Goal: Task Accomplishment & Management: Manage account settings

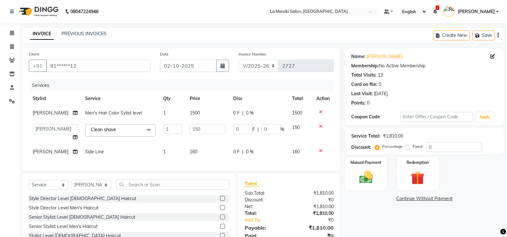
select select "438"
select select "24557"
select select "service"
select select "24557"
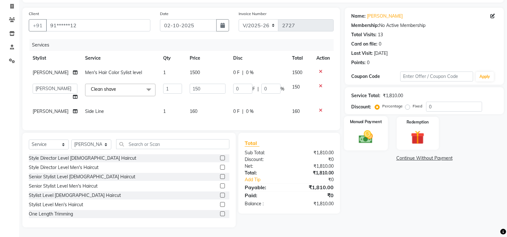
click at [366, 128] on img at bounding box center [366, 136] width 23 height 16
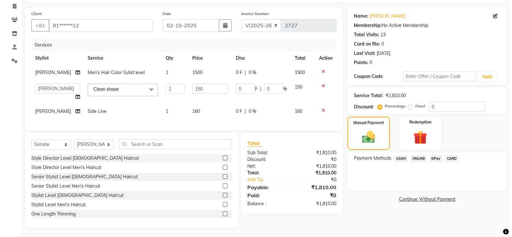
scroll to position [0, 0]
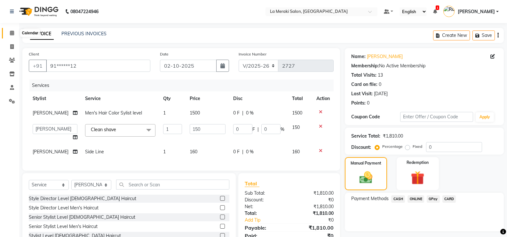
click at [10, 33] on icon at bounding box center [12, 32] width 4 height 5
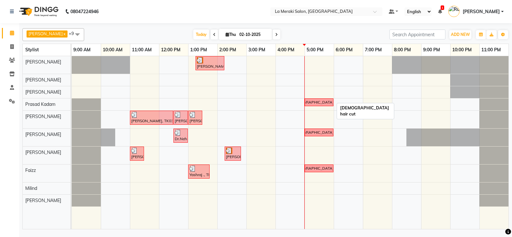
click at [319, 105] on link "[DEMOGRAPHIC_DATA] hair cut" at bounding box center [319, 102] width 29 height 8
click at [319, 102] on div "[DEMOGRAPHIC_DATA] hair cut" at bounding box center [319, 102] width 57 height 6
click at [320, 101] on div "[DEMOGRAPHIC_DATA] hair cut" at bounding box center [319, 102] width 57 height 6
click at [338, 109] on span "Delete Block Time" at bounding box center [350, 109] width 36 height 7
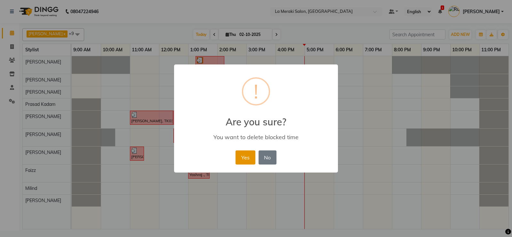
click at [250, 159] on button "Yes" at bounding box center [246, 157] width 20 height 14
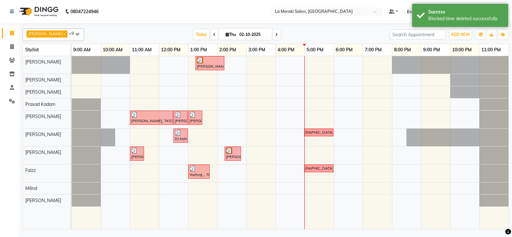
click at [317, 104] on div "[PERSON_NAME], TK05, 01:15 PM-02:15 PM, Men's Hair Color Sylist level [PERSON_N…" at bounding box center [290, 142] width 437 height 173
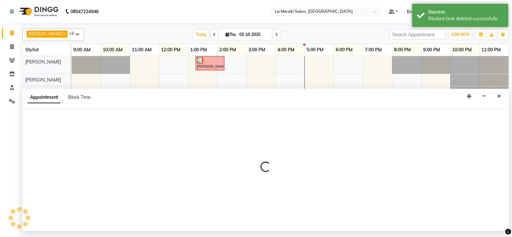
select select "79933"
select select "1020"
select select "tentative"
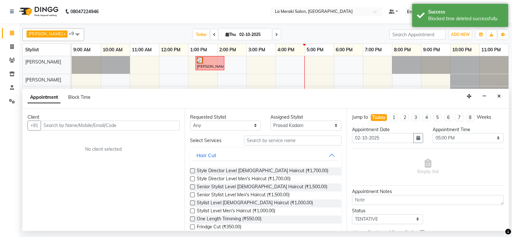
click at [106, 127] on input "text" at bounding box center [110, 125] width 139 height 10
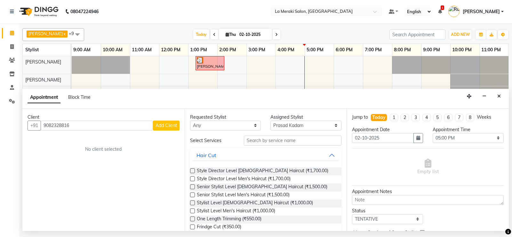
type input "9082328816"
click at [157, 126] on span "Add Client" at bounding box center [166, 125] width 21 height 6
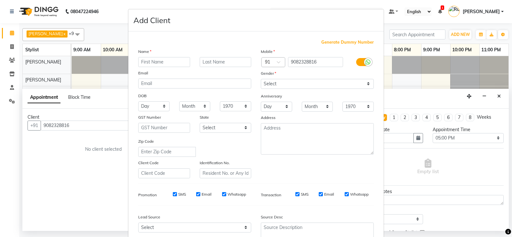
click at [178, 62] on input "text" at bounding box center [164, 62] width 52 height 10
type input "Rohit"
click at [208, 57] on input "text" at bounding box center [226, 62] width 52 height 10
type input "Pednekar"
click at [367, 61] on icon at bounding box center [368, 62] width 5 height 6
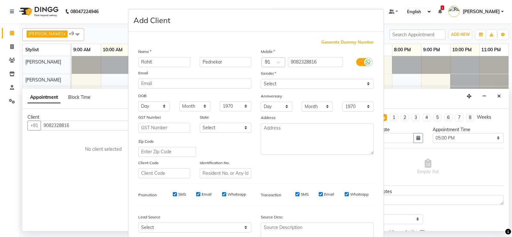
click at [0, 0] on input "checkbox" at bounding box center [0, 0] width 0 height 0
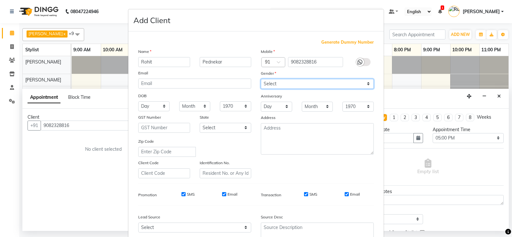
click at [277, 85] on select "Select [DEMOGRAPHIC_DATA] [DEMOGRAPHIC_DATA] Other Prefer Not To Say" at bounding box center [317, 84] width 113 height 10
select select "[DEMOGRAPHIC_DATA]"
click at [261, 79] on select "Select [DEMOGRAPHIC_DATA] [DEMOGRAPHIC_DATA] Other Prefer Not To Say" at bounding box center [317, 84] width 113 height 10
click at [304, 193] on input "SMS" at bounding box center [306, 194] width 4 height 4
checkbox input "false"
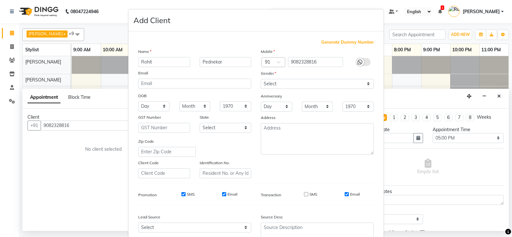
click at [345, 193] on input "Email" at bounding box center [347, 194] width 4 height 4
checkbox input "false"
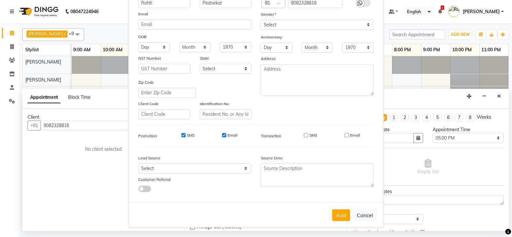
drag, startPoint x: 340, startPoint y: 211, endPoint x: 333, endPoint y: 208, distance: 7.7
click at [340, 211] on button "Add" at bounding box center [341, 215] width 18 height 12
type input "90******16"
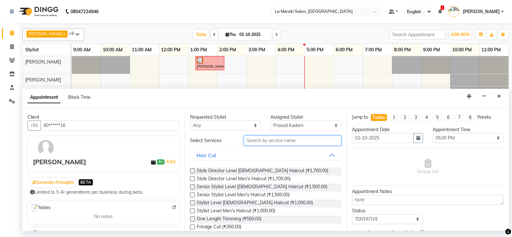
click at [319, 143] on input "text" at bounding box center [293, 140] width 98 height 10
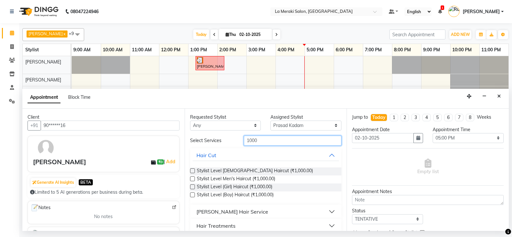
type input "1000"
click at [193, 179] on label at bounding box center [192, 178] width 5 height 5
click at [193, 179] on input "checkbox" at bounding box center [192, 179] width 4 height 4
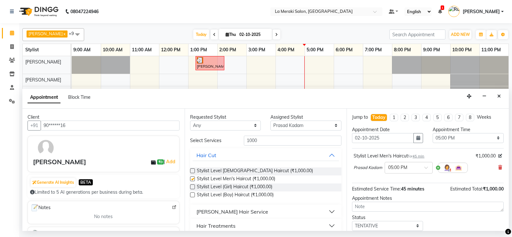
checkbox input "false"
click at [302, 125] on select "Select [PERSON_NAME] Anus [PERSON_NAME] Faizz [PERSON_NAME] [PERSON_NAME] Kadam…" at bounding box center [305, 125] width 71 height 10
select select "5905"
click at [270, 120] on select "Select [PERSON_NAME] Anus [PERSON_NAME] Faizz [PERSON_NAME] [PERSON_NAME] Kadam…" at bounding box center [305, 125] width 71 height 10
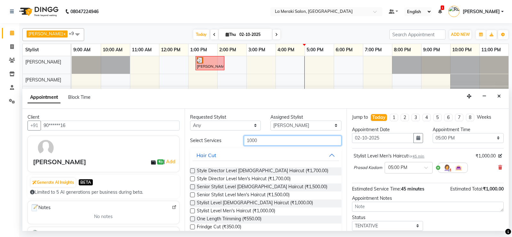
click at [288, 141] on input "1000" at bounding box center [293, 140] width 98 height 10
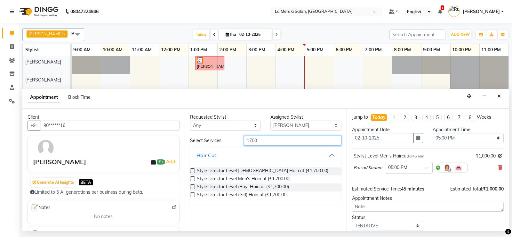
type input "1700"
click at [192, 179] on label at bounding box center [192, 178] width 5 height 5
click at [192, 179] on input "checkbox" at bounding box center [192, 179] width 4 height 4
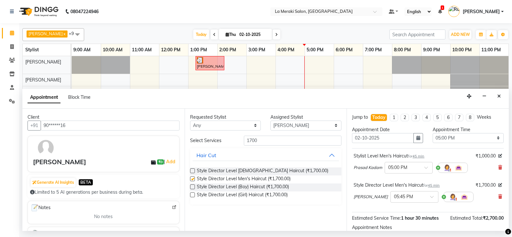
checkbox input "false"
click at [289, 126] on select "Select [PERSON_NAME] Anus [PERSON_NAME] Faizz [PERSON_NAME] [PERSON_NAME] Kadam…" at bounding box center [305, 125] width 71 height 10
select select "24557"
click at [270, 120] on select "Select [PERSON_NAME] Anus [PERSON_NAME] Faizz [PERSON_NAME] [PERSON_NAME] Kadam…" at bounding box center [305, 125] width 71 height 10
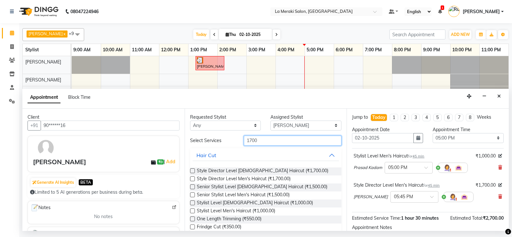
click at [278, 140] on input "1700" at bounding box center [293, 140] width 98 height 10
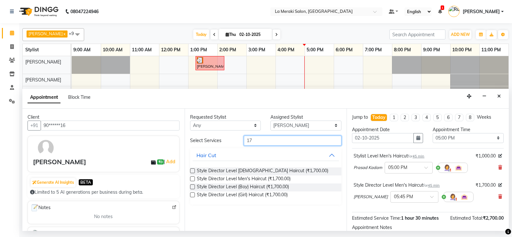
type input "1"
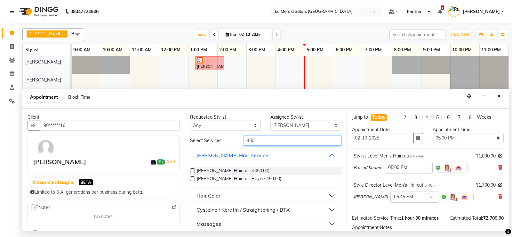
type input "450"
click at [192, 170] on label at bounding box center [192, 170] width 5 height 5
click at [192, 170] on input "checkbox" at bounding box center [192, 171] width 4 height 4
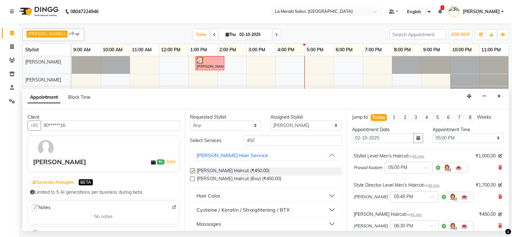
checkbox input "false"
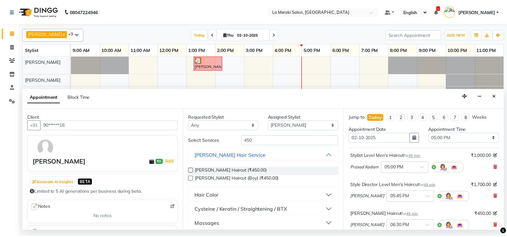
scroll to position [96, 0]
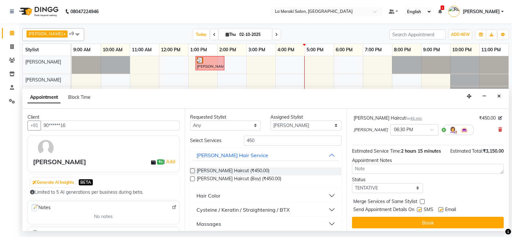
click at [418, 209] on label at bounding box center [419, 209] width 5 height 5
click at [418, 209] on input "checkbox" at bounding box center [419, 210] width 4 height 4
checkbox input "false"
click at [442, 210] on label at bounding box center [440, 209] width 5 height 5
click at [442, 210] on input "checkbox" at bounding box center [440, 210] width 4 height 4
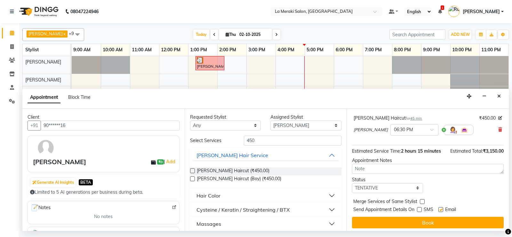
checkbox input "false"
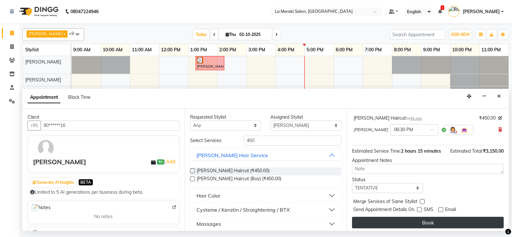
click at [427, 221] on button "Book" at bounding box center [428, 222] width 152 height 12
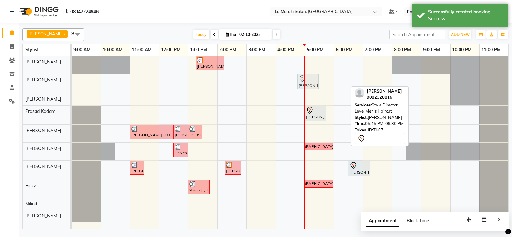
drag, startPoint x: 337, startPoint y: 78, endPoint x: 322, endPoint y: 79, distance: 15.1
click at [322, 79] on div "[PERSON_NAME], TK05, 01:15 PM-02:15 PM, Men's Hair Color Sylist level [PERSON_N…" at bounding box center [290, 142] width 437 height 173
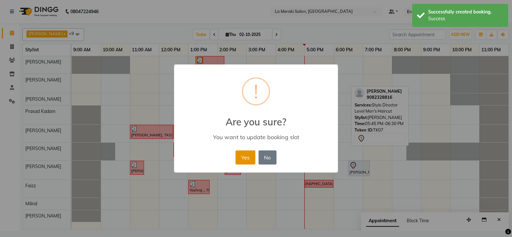
click at [246, 156] on button "Yes" at bounding box center [246, 157] width 20 height 14
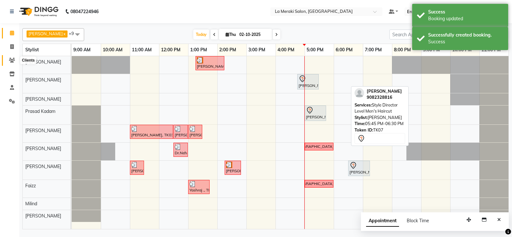
click at [14, 59] on icon at bounding box center [12, 60] width 6 height 5
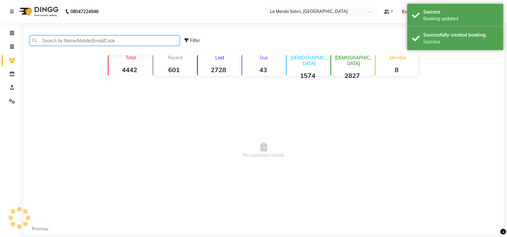
click at [79, 44] on input "text" at bounding box center [105, 41] width 150 height 10
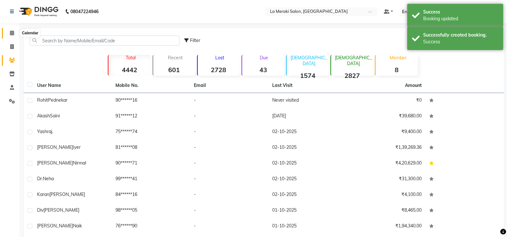
click at [10, 31] on icon at bounding box center [12, 32] width 4 height 5
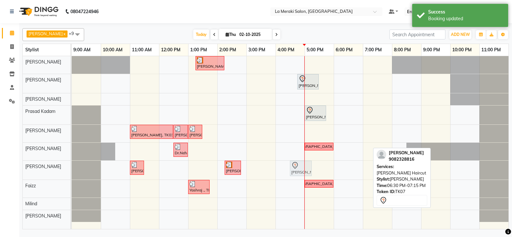
drag, startPoint x: 356, startPoint y: 168, endPoint x: 302, endPoint y: 171, distance: 54.2
click at [72, 171] on div "[PERSON_NAME], TK01, 11:00 AM-11:30 AM, Premium [PERSON_NAME] [PERSON_NAME], TK…" at bounding box center [72, 169] width 0 height 19
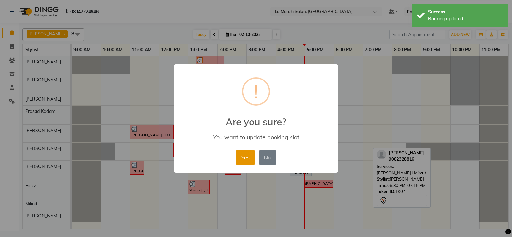
click at [252, 154] on button "Yes" at bounding box center [246, 157] width 20 height 14
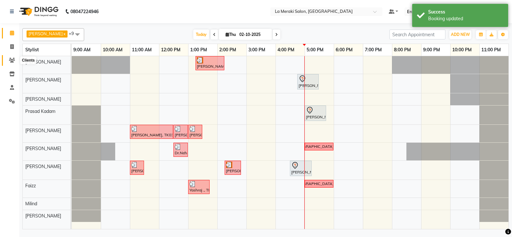
click at [10, 57] on span at bounding box center [11, 60] width 11 height 7
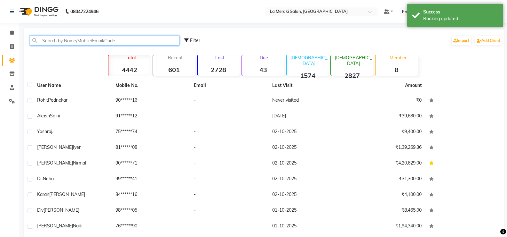
click at [73, 40] on input "text" at bounding box center [105, 41] width 150 height 10
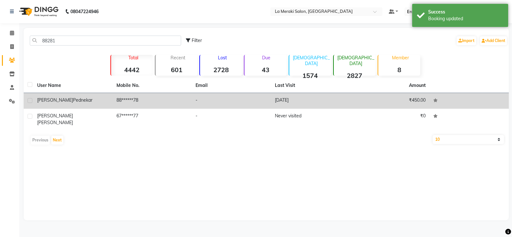
click at [73, 100] on span "Pednekar" at bounding box center [83, 100] width 20 height 6
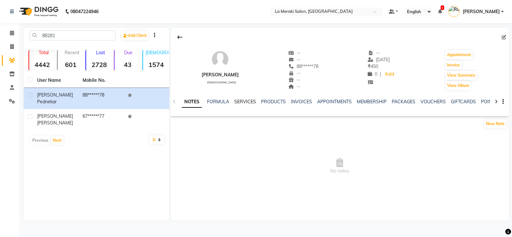
click at [245, 100] on link "SERVICES" at bounding box center [245, 102] width 22 height 6
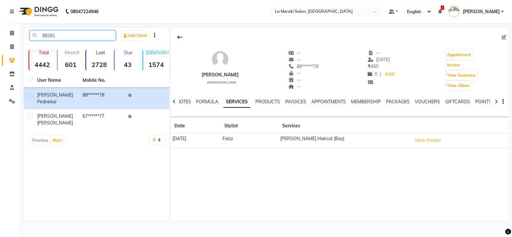
click at [87, 38] on input "88281" at bounding box center [73, 35] width 86 height 10
type input "8"
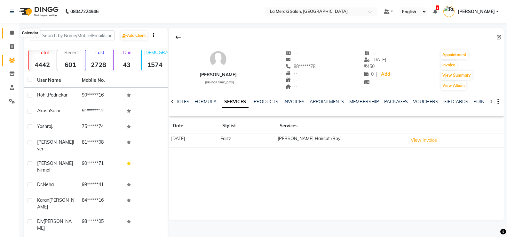
click at [12, 33] on icon at bounding box center [12, 32] width 4 height 5
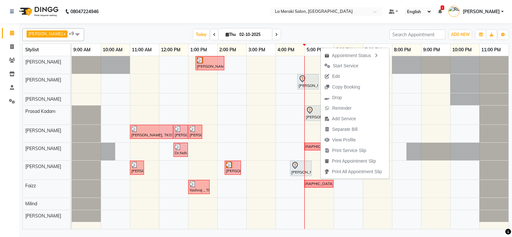
click at [421, 140] on div "[PERSON_NAME], TK05, 01:15 PM-02:15 PM, Men's Hair Color Sylist level [PERSON_N…" at bounding box center [290, 142] width 437 height 173
select select "24520"
select select "tentative"
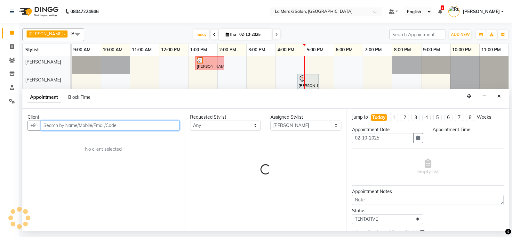
select select "1260"
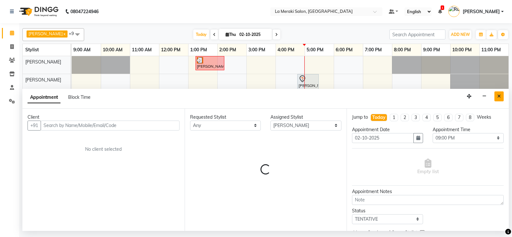
click at [501, 94] on button "Close" at bounding box center [499, 96] width 9 height 10
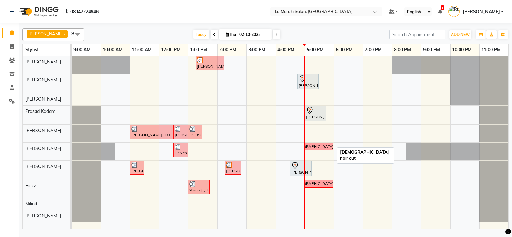
click at [327, 146] on div "[DEMOGRAPHIC_DATA] hair cut" at bounding box center [319, 146] width 57 height 6
click at [334, 152] on span "Delete Block Time" at bounding box center [352, 154] width 36 height 7
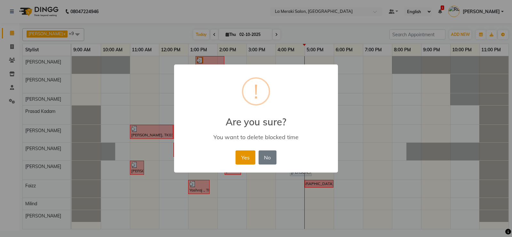
click at [242, 154] on button "Yes" at bounding box center [246, 157] width 20 height 14
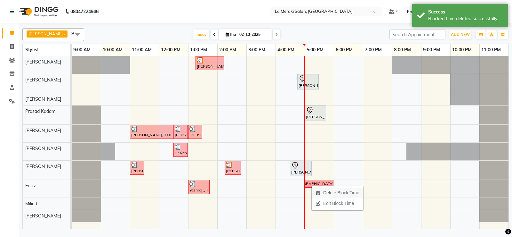
click at [327, 193] on span "Delete Block Time" at bounding box center [341, 192] width 36 height 7
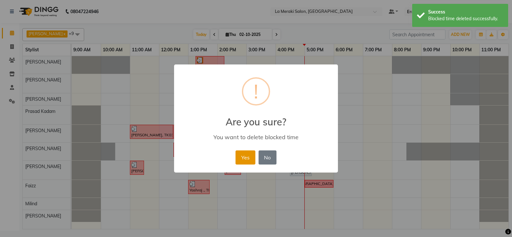
click at [245, 155] on button "Yes" at bounding box center [246, 157] width 20 height 14
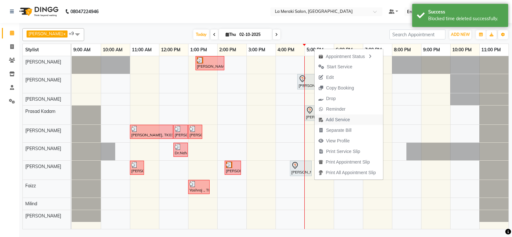
drag, startPoint x: 314, startPoint y: 114, endPoint x: 332, endPoint y: 119, distance: 18.8
click at [332, 119] on span "Add Service" at bounding box center [338, 119] width 24 height 7
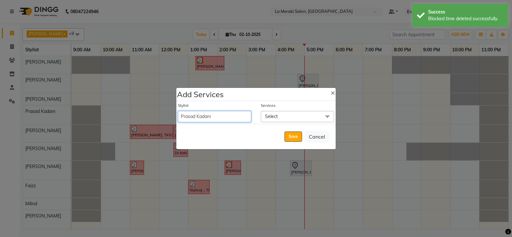
click at [250, 116] on select "[PERSON_NAME] Anus [PERSON_NAME] Faizz [PERSON_NAME] [PERSON_NAME] Kadam [PERSO…" at bounding box center [214, 116] width 73 height 11
select select "5905"
click at [178, 111] on select "[PERSON_NAME] Anus [PERSON_NAME] Faizz [PERSON_NAME] [PERSON_NAME] Kadam [PERSO…" at bounding box center [214, 116] width 73 height 11
select select "1065"
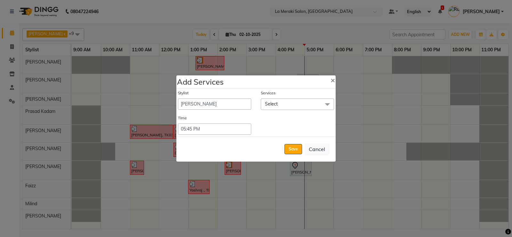
click at [319, 101] on span "Select" at bounding box center [297, 103] width 73 height 11
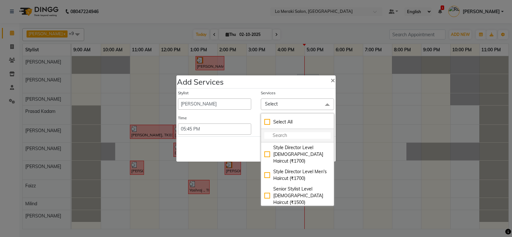
click at [285, 137] on input "multiselect-search" at bounding box center [297, 135] width 66 height 7
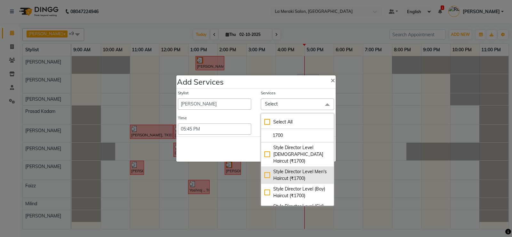
type input "1700"
click at [266, 170] on div "Style Director Level Men's Haircut (₹1700)" at bounding box center [297, 174] width 66 height 13
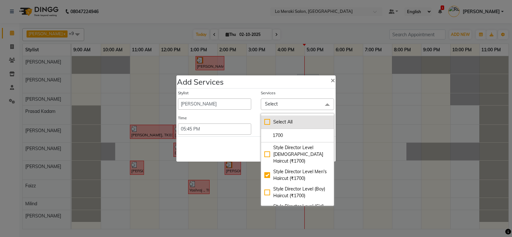
checkbox input "true"
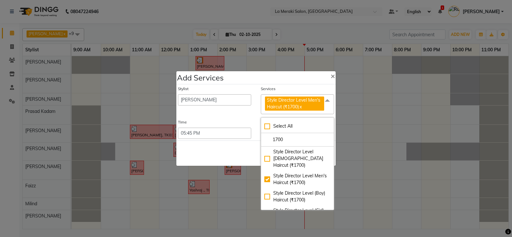
click at [293, 88] on div "Services" at bounding box center [297, 90] width 73 height 8
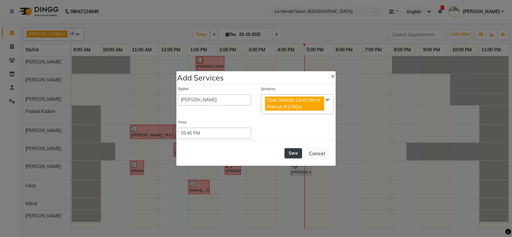
click at [291, 153] on button "Save" at bounding box center [294, 153] width 18 height 10
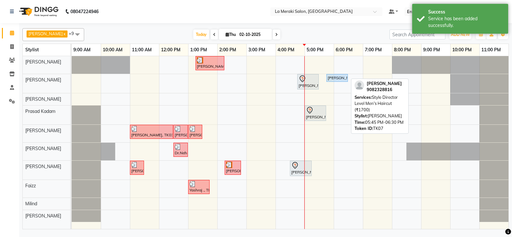
click at [341, 80] on div "[PERSON_NAME], TK07, 05:45 PM-06:30 PM, Style Director Level Men's Haircut (₹17…" at bounding box center [337, 78] width 20 height 6
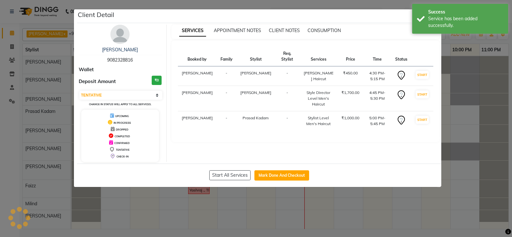
select select "select"
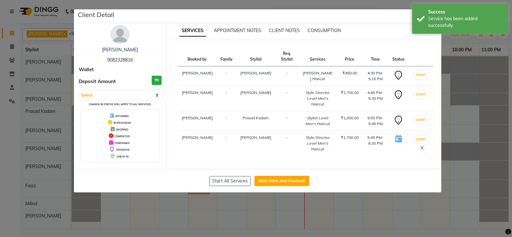
click at [422, 149] on icon at bounding box center [422, 147] width 4 height 5
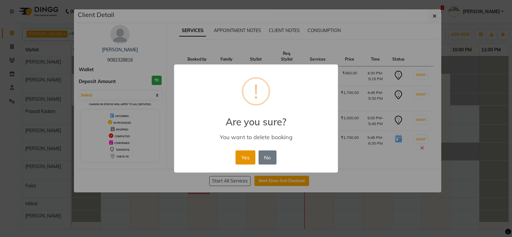
click at [244, 152] on button "Yes" at bounding box center [246, 157] width 20 height 14
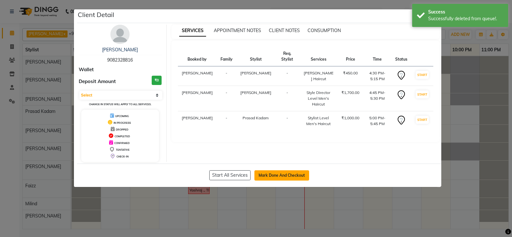
click at [292, 177] on button "Mark Done And Checkout" at bounding box center [281, 175] width 55 height 10
select select "438"
select select "service"
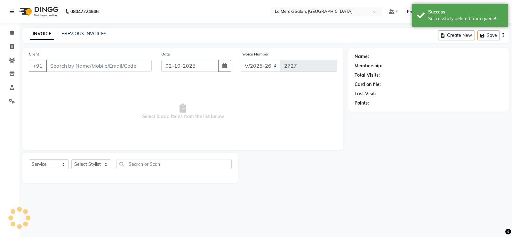
type input "90******16"
select select "79933"
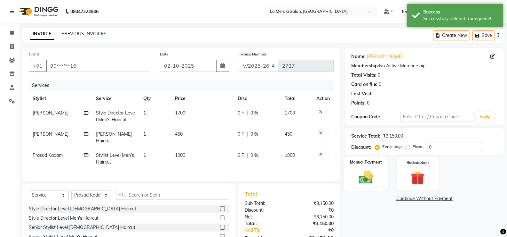
click at [368, 173] on img at bounding box center [366, 177] width 23 height 16
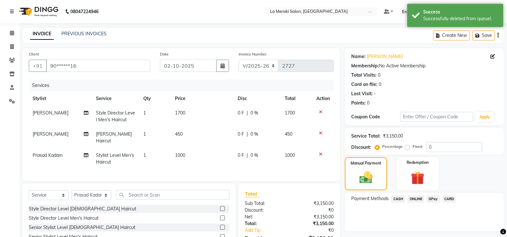
click at [448, 198] on span "CARD" at bounding box center [450, 198] width 14 height 7
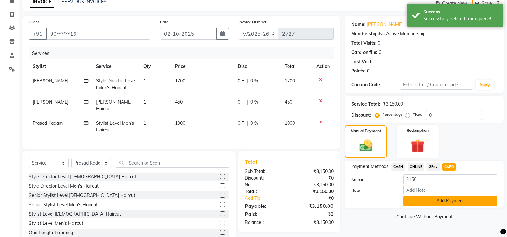
click at [443, 201] on button "Add Payment" at bounding box center [451, 201] width 94 height 10
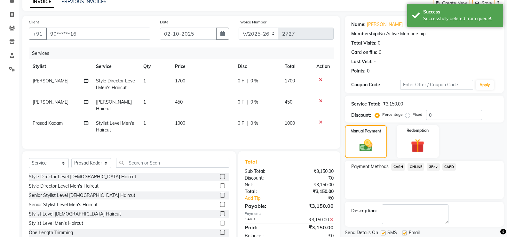
scroll to position [53, 0]
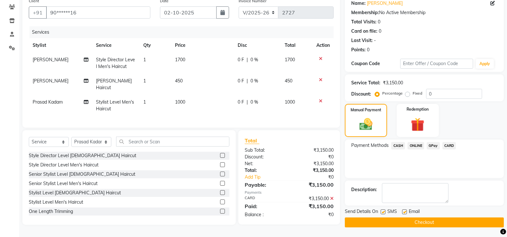
drag, startPoint x: 381, startPoint y: 212, endPoint x: 387, endPoint y: 212, distance: 6.4
click at [382, 212] on div "Send Details On SMS Email" at bounding box center [424, 212] width 159 height 8
click at [404, 212] on label at bounding box center [404, 211] width 5 height 5
click at [404, 212] on input "checkbox" at bounding box center [404, 212] width 4 height 4
checkbox input "false"
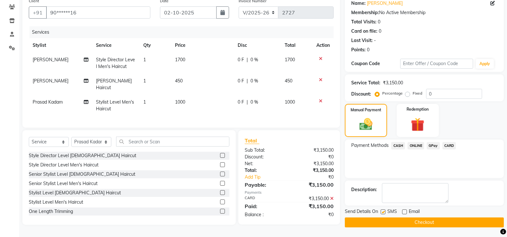
click at [384, 212] on label at bounding box center [383, 211] width 5 height 5
click at [384, 212] on input "checkbox" at bounding box center [383, 212] width 4 height 4
checkbox input "false"
click at [378, 221] on button "Checkout" at bounding box center [424, 222] width 159 height 10
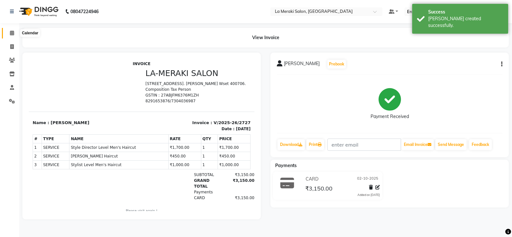
click at [12, 32] on icon at bounding box center [12, 32] width 4 height 5
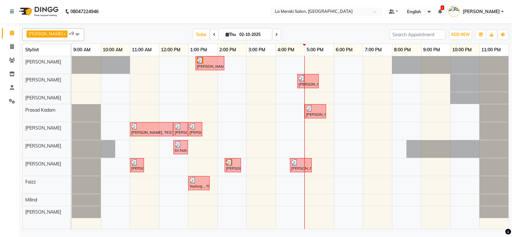
click at [288, 213] on div "[PERSON_NAME], TK05, 01:15 PM-02:15 PM, Men's Hair Color Sylist level [PERSON_N…" at bounding box center [290, 142] width 437 height 173
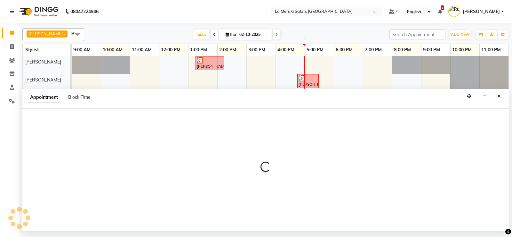
select select "92930"
select select "960"
select select "tentative"
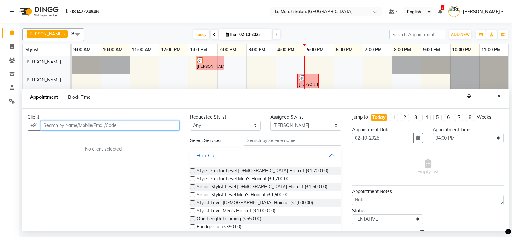
click at [121, 128] on input "text" at bounding box center [110, 125] width 139 height 10
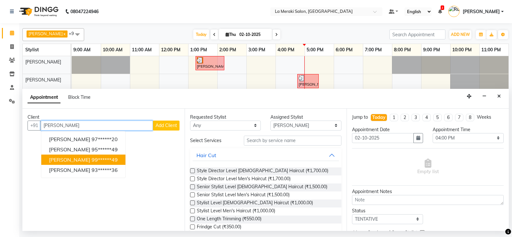
click at [89, 162] on span "[PERSON_NAME]" at bounding box center [69, 159] width 41 height 6
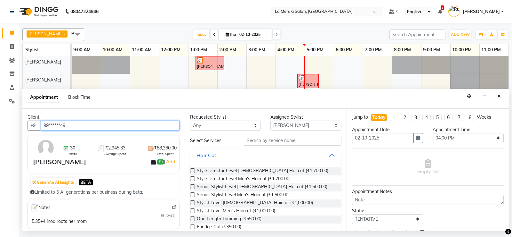
type input "99******49"
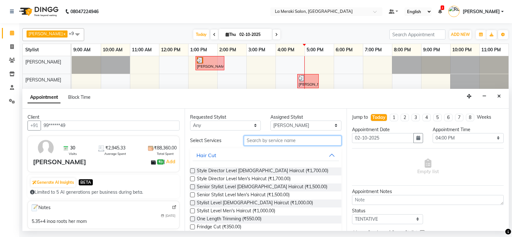
click at [293, 141] on input "text" at bounding box center [293, 140] width 98 height 10
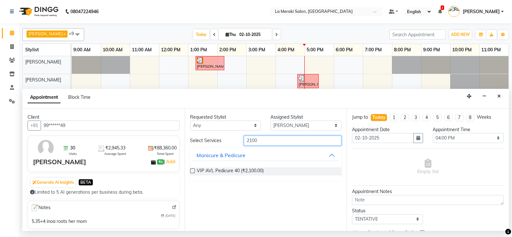
type input "2100"
click at [191, 170] on label at bounding box center [192, 170] width 5 height 5
click at [191, 170] on input "checkbox" at bounding box center [192, 171] width 4 height 4
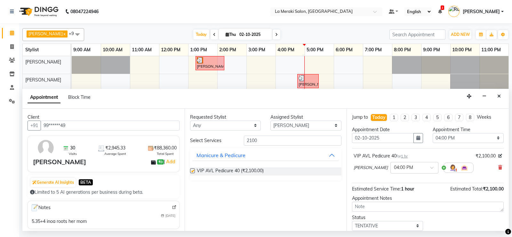
checkbox input "false"
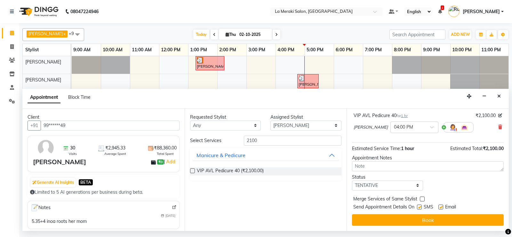
drag, startPoint x: 421, startPoint y: 205, endPoint x: 428, endPoint y: 207, distance: 7.3
click at [421, 206] on label at bounding box center [419, 206] width 5 height 5
click at [421, 206] on input "checkbox" at bounding box center [419, 207] width 4 height 4
checkbox input "false"
click at [443, 207] on label at bounding box center [440, 206] width 5 height 5
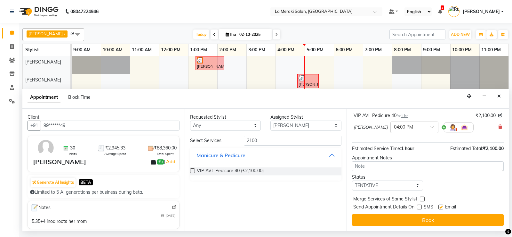
click at [443, 207] on input "checkbox" at bounding box center [440, 207] width 4 height 4
checkbox input "false"
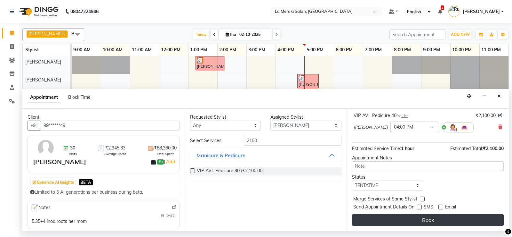
click at [435, 221] on button "Book" at bounding box center [428, 220] width 152 height 12
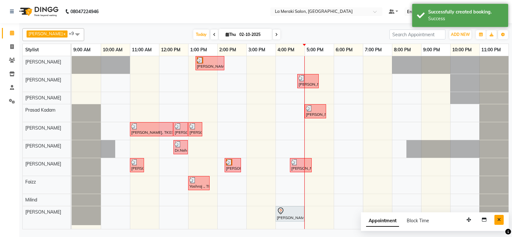
click at [499, 217] on icon "Close" at bounding box center [499, 219] width 4 height 4
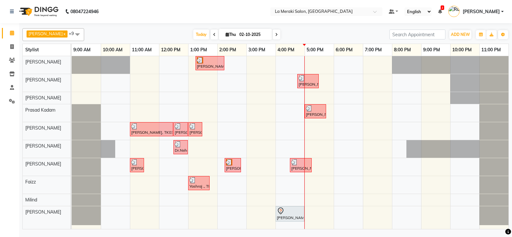
click at [211, 34] on span at bounding box center [215, 34] width 8 height 10
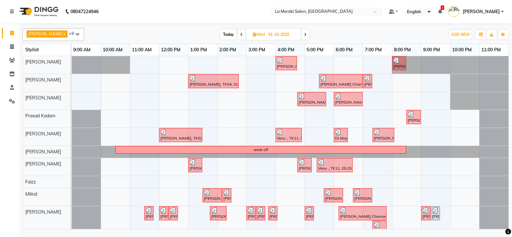
click at [240, 35] on icon at bounding box center [241, 35] width 3 height 4
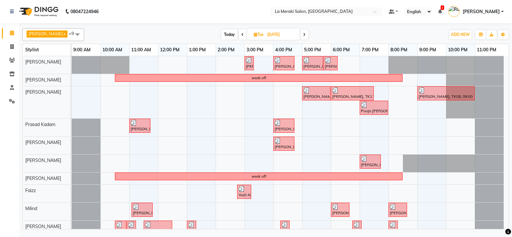
click at [230, 34] on span "Today" at bounding box center [229, 34] width 16 height 10
type input "02-10-2025"
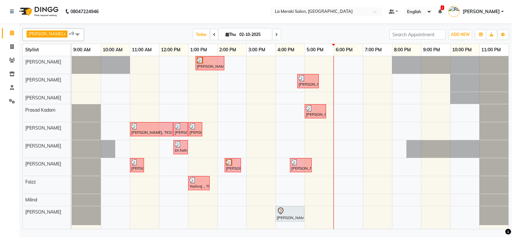
click at [346, 80] on div "[PERSON_NAME], TK05, 01:15 PM-02:15 PM, Men's Hair Color Sylist level [PERSON_N…" at bounding box center [290, 142] width 437 height 173
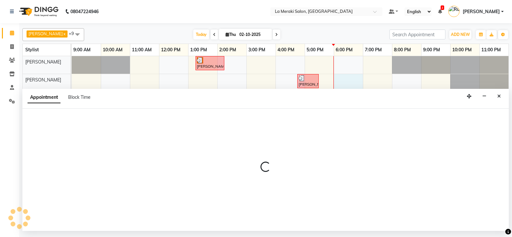
select select "5905"
select select "1080"
select select "tentative"
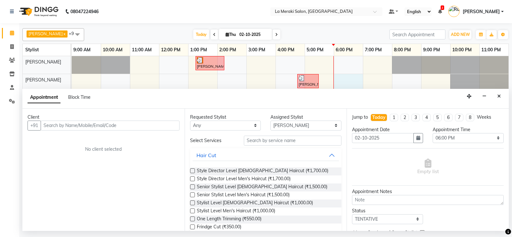
click at [133, 127] on input "text" at bounding box center [110, 125] width 139 height 10
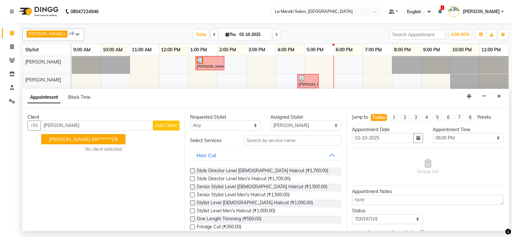
type input "[PERSON_NAME]"
click at [256, 141] on input "text" at bounding box center [293, 140] width 98 height 10
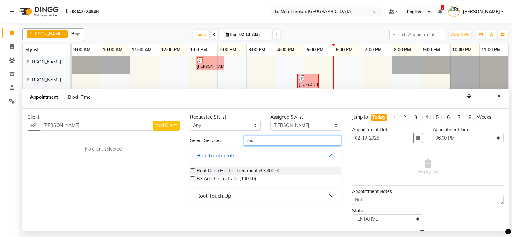
type input "root"
click at [334, 195] on button "Root Touch Up" at bounding box center [266, 195] width 147 height 12
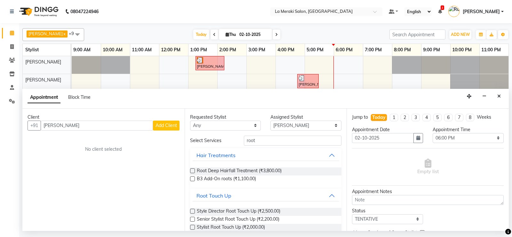
click at [193, 210] on label at bounding box center [192, 210] width 5 height 5
click at [193, 210] on input "checkbox" at bounding box center [192, 211] width 4 height 4
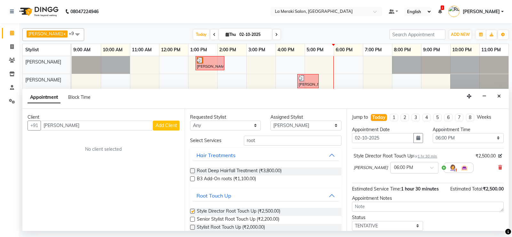
checkbox input "false"
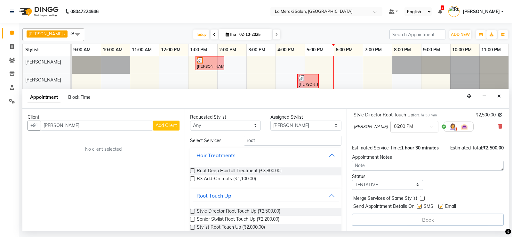
click at [420, 206] on label at bounding box center [419, 206] width 5 height 5
click at [420, 206] on input "checkbox" at bounding box center [419, 207] width 4 height 4
checkbox input "false"
click at [442, 205] on label at bounding box center [440, 206] width 5 height 5
click at [442, 205] on input "checkbox" at bounding box center [440, 207] width 4 height 4
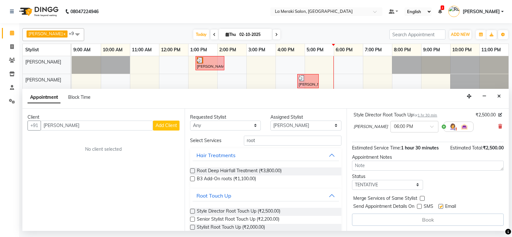
checkbox input "false"
click at [115, 127] on input "[PERSON_NAME]" at bounding box center [97, 125] width 112 height 10
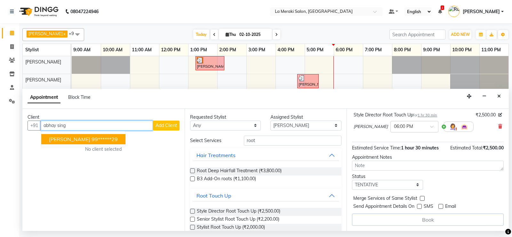
click at [97, 141] on ngb-highlight "99******29" at bounding box center [105, 139] width 26 height 6
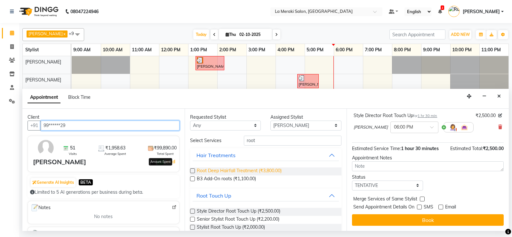
scroll to position [40, 0]
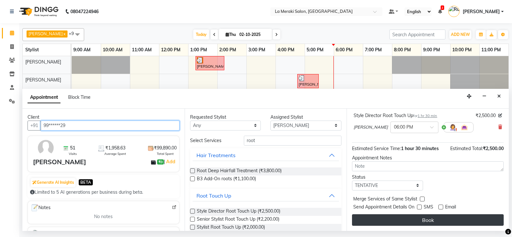
type input "99******29"
click at [408, 221] on button "Book" at bounding box center [428, 220] width 152 height 12
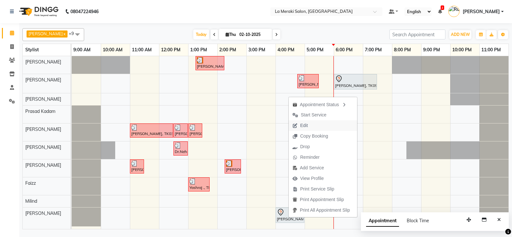
click at [302, 125] on span "Edit" at bounding box center [304, 125] width 8 height 7
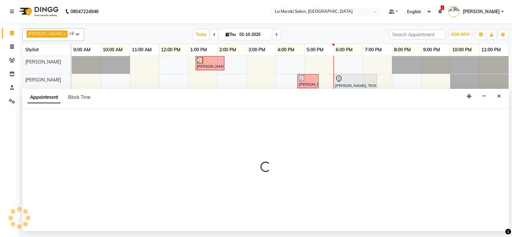
select select "tentative"
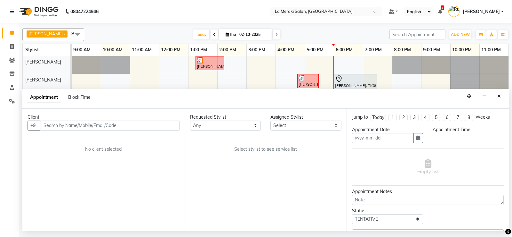
type input "02-10-2025"
select select "960"
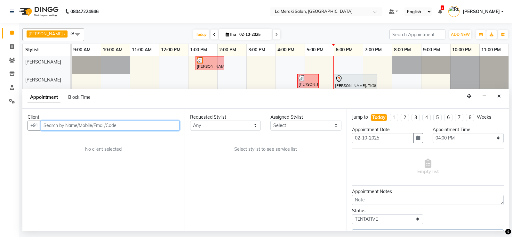
select select "92930"
select select "110"
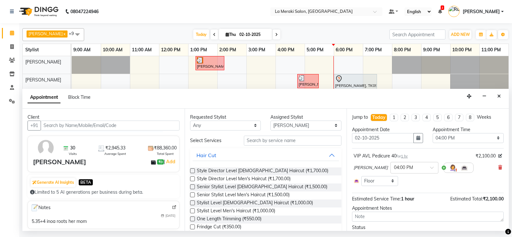
click at [497, 169] on div "VIP AVL Pedicure 40 for 1 hr ₹2,100.00 Shweta [PERSON_NAME] × 04:00 PM Select R…" at bounding box center [428, 169] width 152 height 36
click at [291, 138] on input "text" at bounding box center [293, 140] width 98 height 10
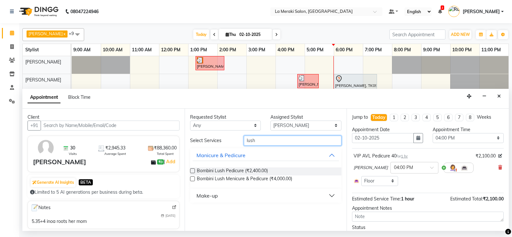
type input "lush"
click at [193, 170] on label at bounding box center [192, 170] width 5 height 5
click at [193, 170] on input "checkbox" at bounding box center [192, 171] width 4 height 4
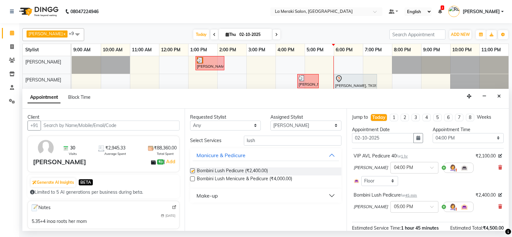
scroll to position [63, 0]
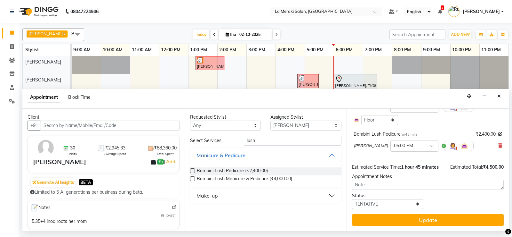
checkbox input "false"
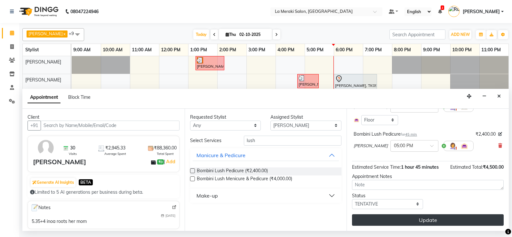
click at [430, 224] on button "Update" at bounding box center [428, 220] width 152 height 12
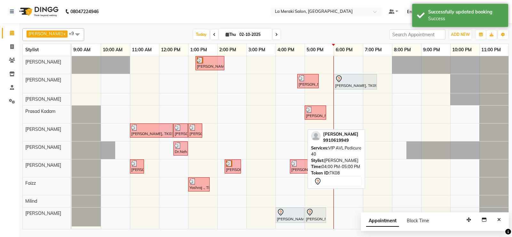
click at [299, 215] on div "[PERSON_NAME], TK08, 04:00 PM-05:00 PM, VIP AVL Pedicure 40" at bounding box center [290, 214] width 28 height 13
select select "7"
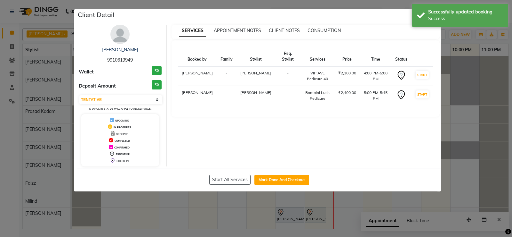
click at [457, 92] on ngb-modal-window "Client Detail [PERSON_NAME] 9910619949 Wallet ₹0 Deposit Amount ₹0 Select IN SE…" at bounding box center [256, 118] width 512 height 237
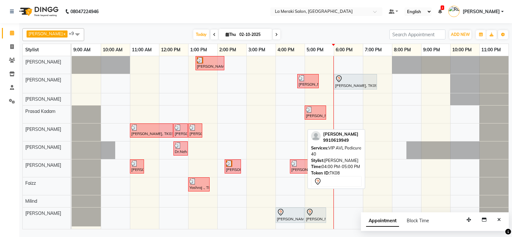
click at [293, 217] on div "[PERSON_NAME], TK08, 04:00 PM-05:00 PM, VIP AVL Pedicure 40" at bounding box center [290, 214] width 28 height 13
select select "7"
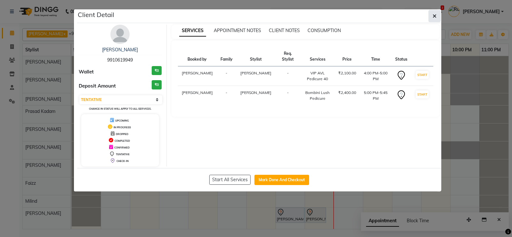
click at [436, 15] on icon "button" at bounding box center [435, 15] width 4 height 5
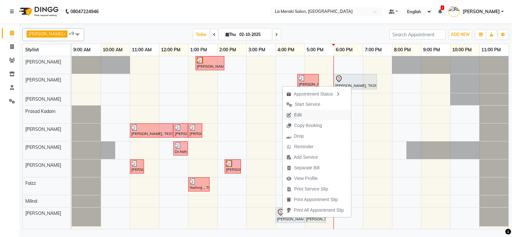
click at [298, 115] on span "Edit" at bounding box center [298, 114] width 8 height 7
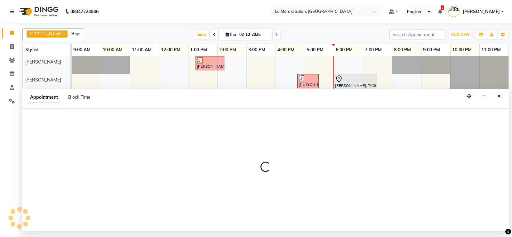
select select "tentative"
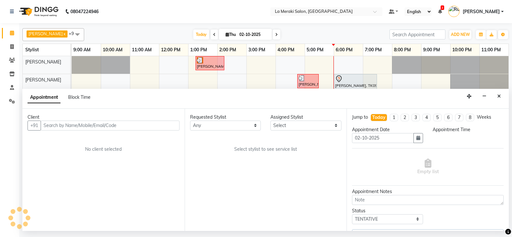
select select "92930"
select select "960"
select select "110"
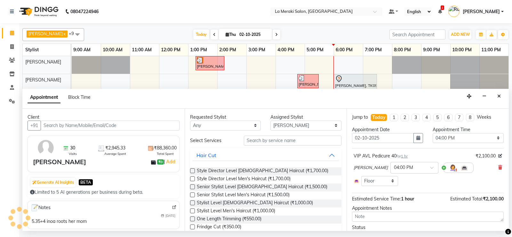
select select "110"
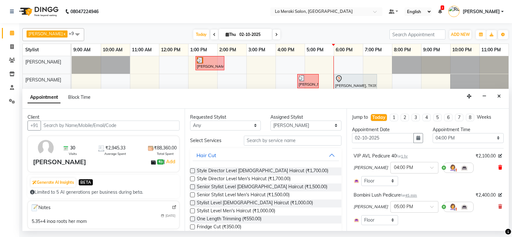
click at [498, 169] on icon at bounding box center [500, 167] width 4 height 4
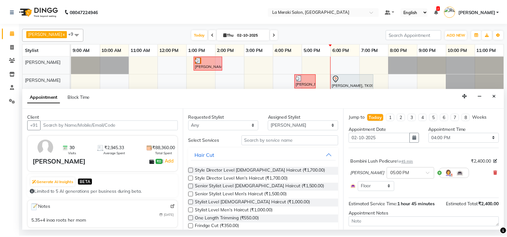
scroll to position [38, 0]
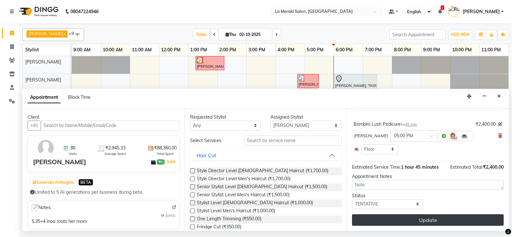
click at [440, 222] on button "Update" at bounding box center [428, 220] width 152 height 12
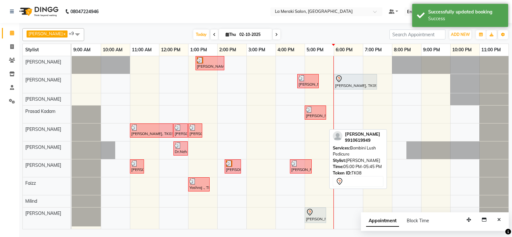
click at [316, 214] on div at bounding box center [315, 212] width 19 height 8
select select "7"
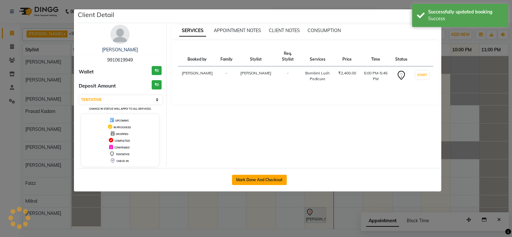
click at [268, 177] on button "Mark Done And Checkout" at bounding box center [259, 179] width 55 height 10
select select "service"
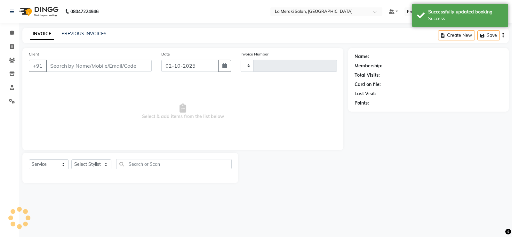
type input "2728"
select select "438"
type input "99******49"
select select "92930"
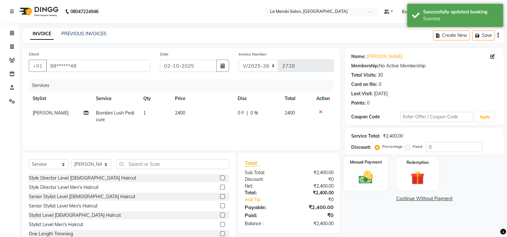
click at [369, 177] on img at bounding box center [366, 177] width 23 height 16
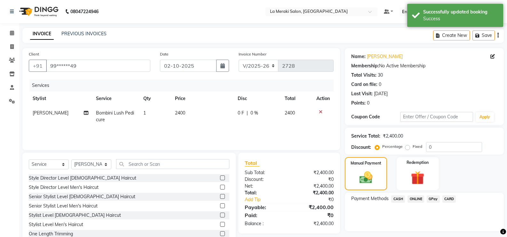
click at [398, 198] on span "CASH" at bounding box center [398, 198] width 14 height 7
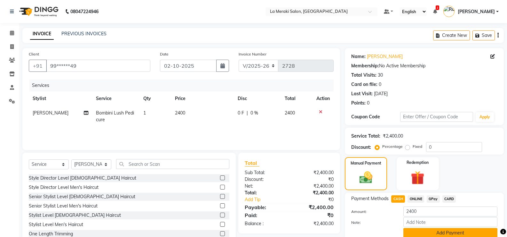
scroll to position [26, 0]
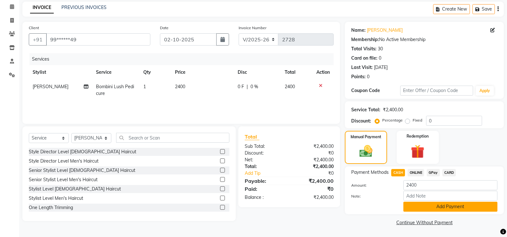
click at [407, 202] on button "Add Payment" at bounding box center [451, 206] width 94 height 10
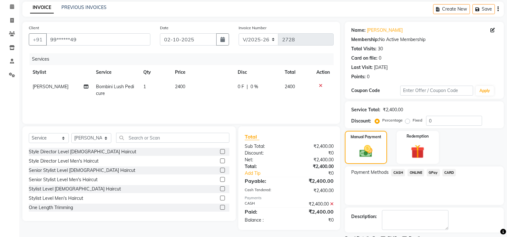
scroll to position [53, 0]
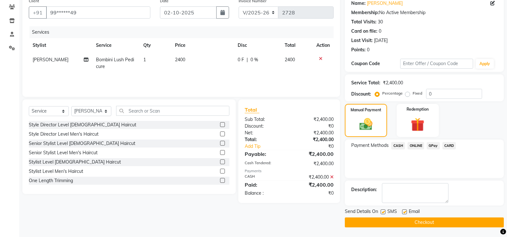
click at [382, 212] on label at bounding box center [383, 211] width 5 height 5
click at [382, 212] on input "checkbox" at bounding box center [383, 212] width 4 height 4
checkbox input "false"
click at [405, 211] on label at bounding box center [404, 211] width 5 height 5
click at [405, 211] on input "checkbox" at bounding box center [404, 212] width 4 height 4
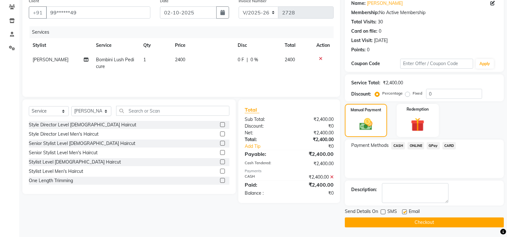
checkbox input "false"
click at [394, 220] on button "Checkout" at bounding box center [424, 222] width 159 height 10
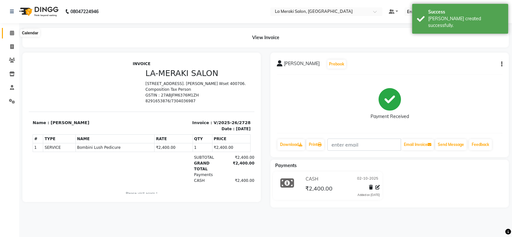
click at [12, 33] on icon at bounding box center [12, 32] width 4 height 5
